Goal: Find contact information: Find contact information

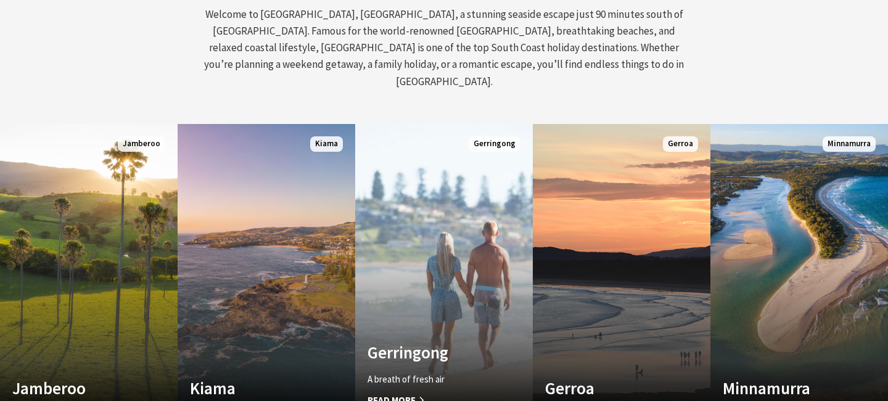
scroll to position [584, 0]
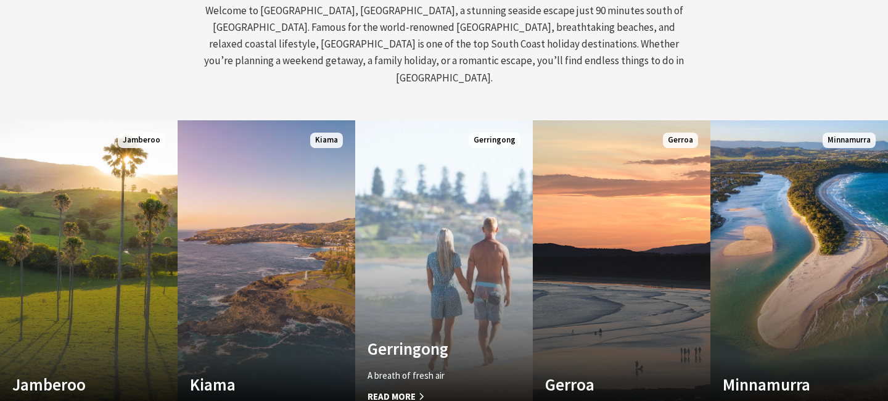
click at [396, 255] on link "Custom Image Used Gerringong A breath of fresh air Read More Gerringong" at bounding box center [444, 268] width 178 height 296
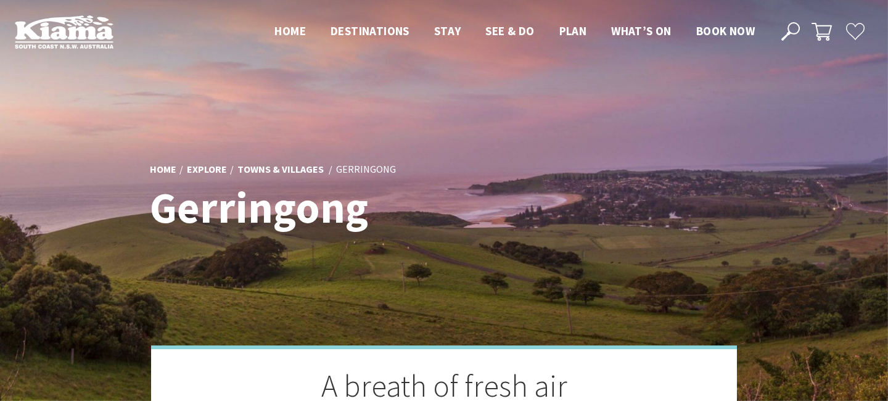
scroll to position [432, 885]
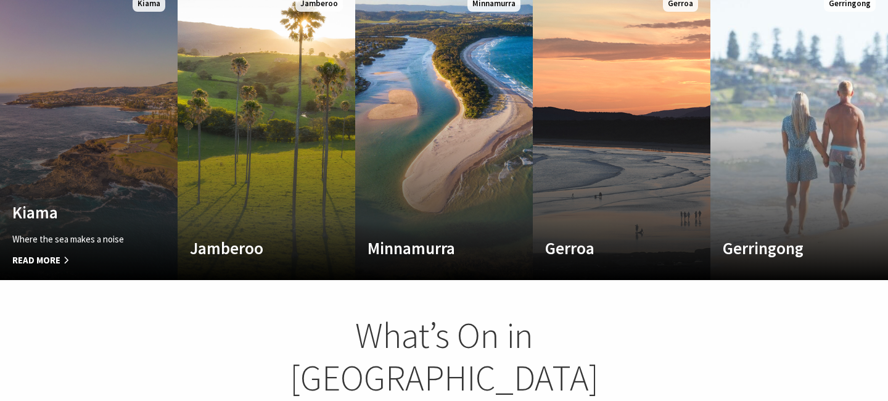
scroll to position [727, 0]
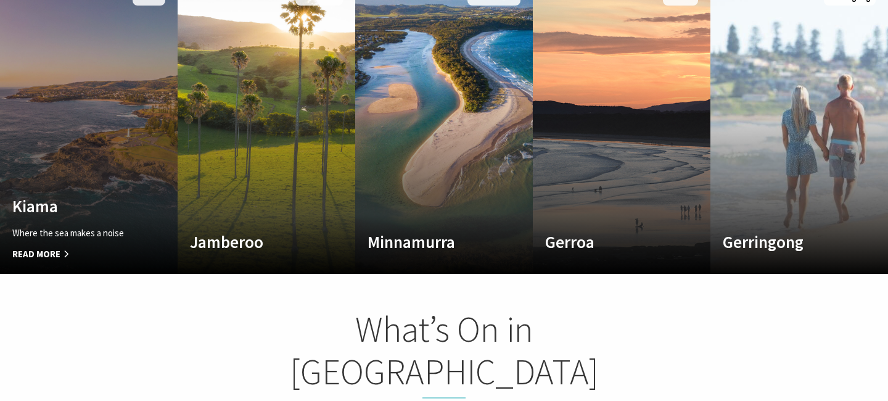
click at [72, 196] on h4 "Kiama" at bounding box center [75, 206] width 126 height 20
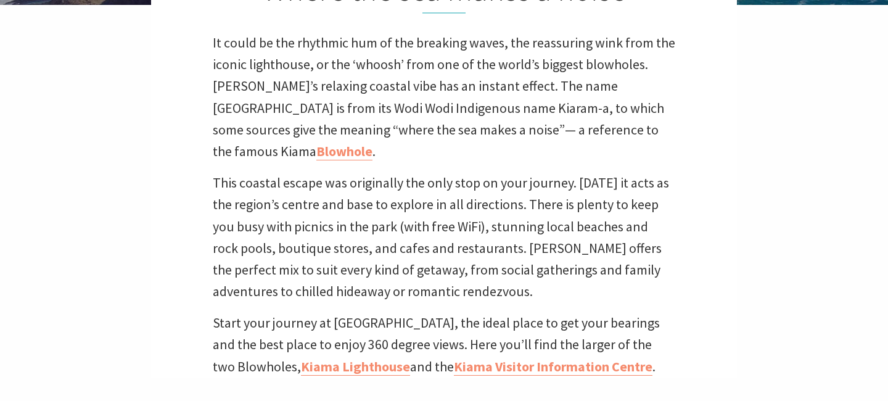
scroll to position [397, 0]
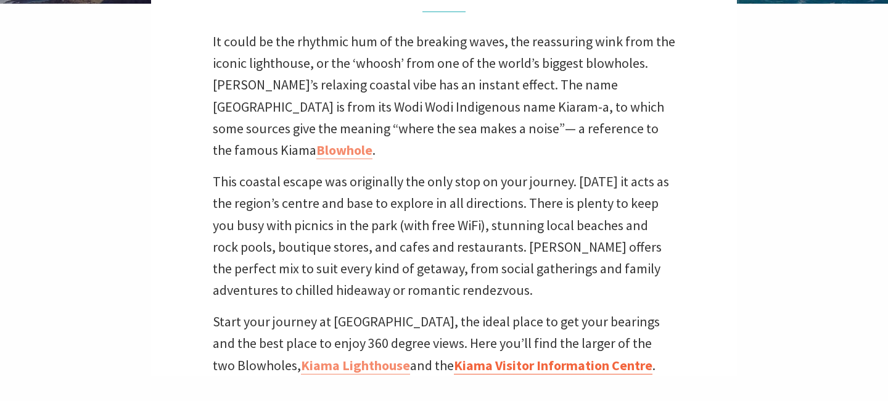
click at [491, 356] on link "Kiama Visitor Information Centre" at bounding box center [553, 365] width 199 height 18
